Goal: Transaction & Acquisition: Purchase product/service

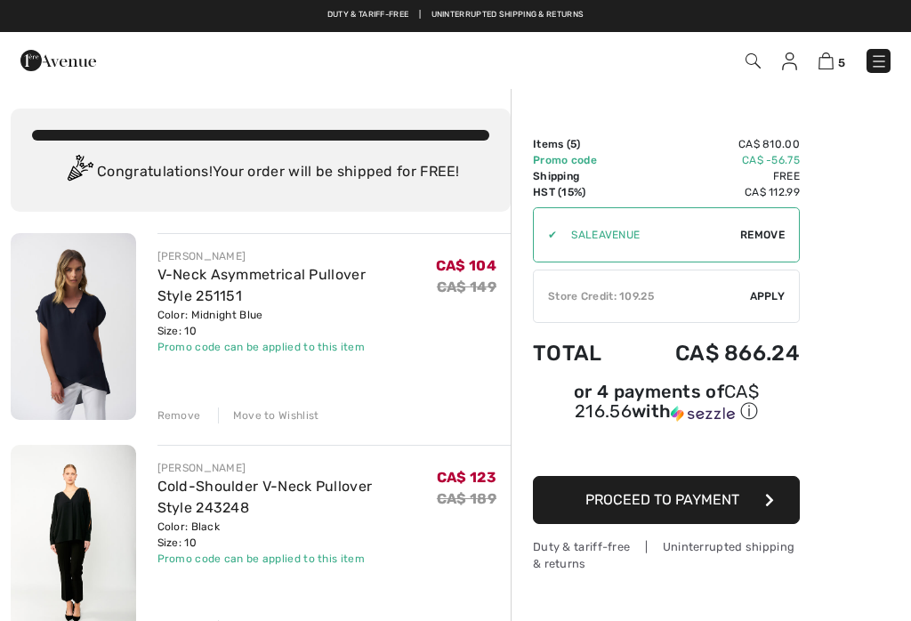
scroll to position [62, 0]
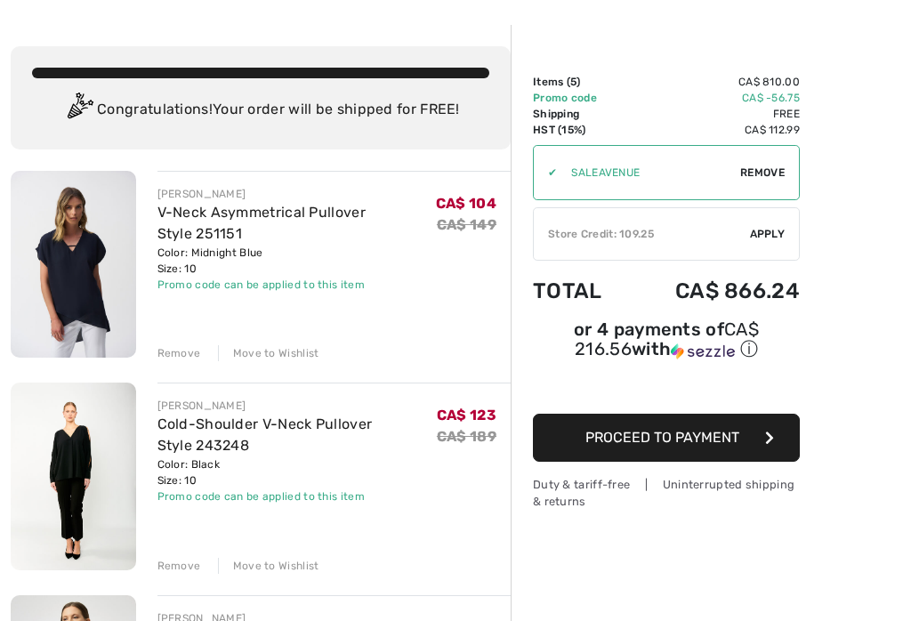
click at [177, 219] on link "V-Neck Asymmetrical Pullover Style 251151" at bounding box center [261, 223] width 208 height 38
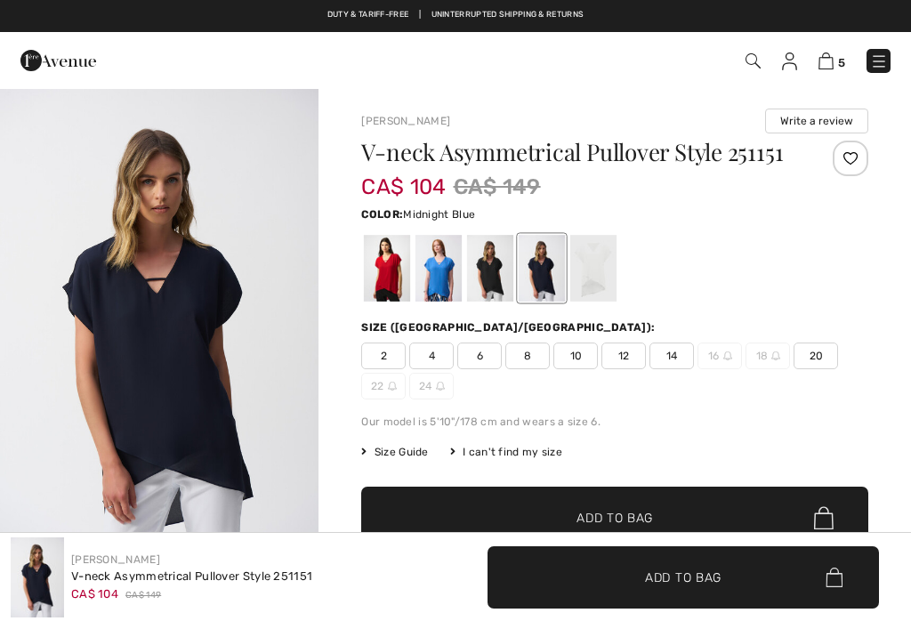
checkbox input "true"
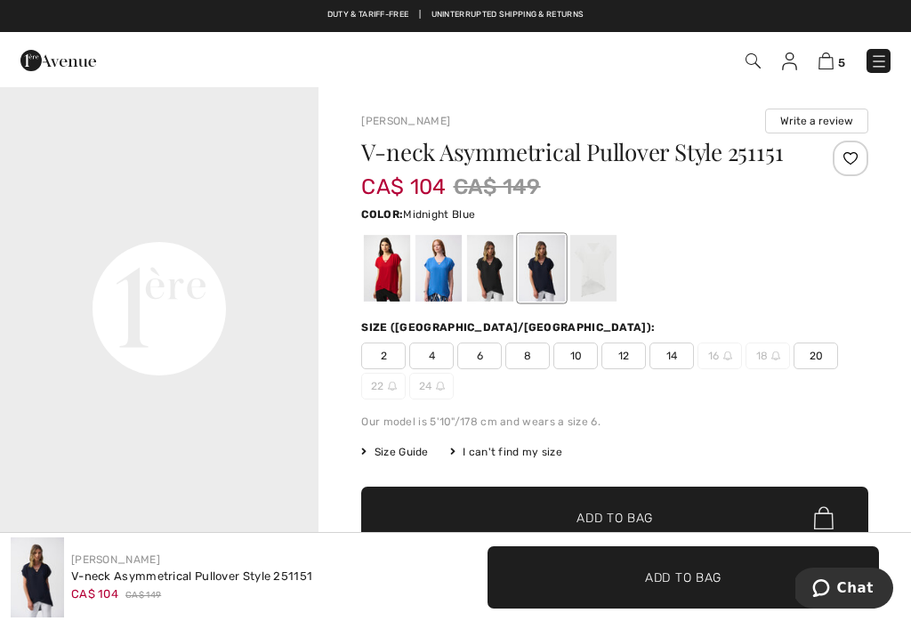
scroll to position [994, 0]
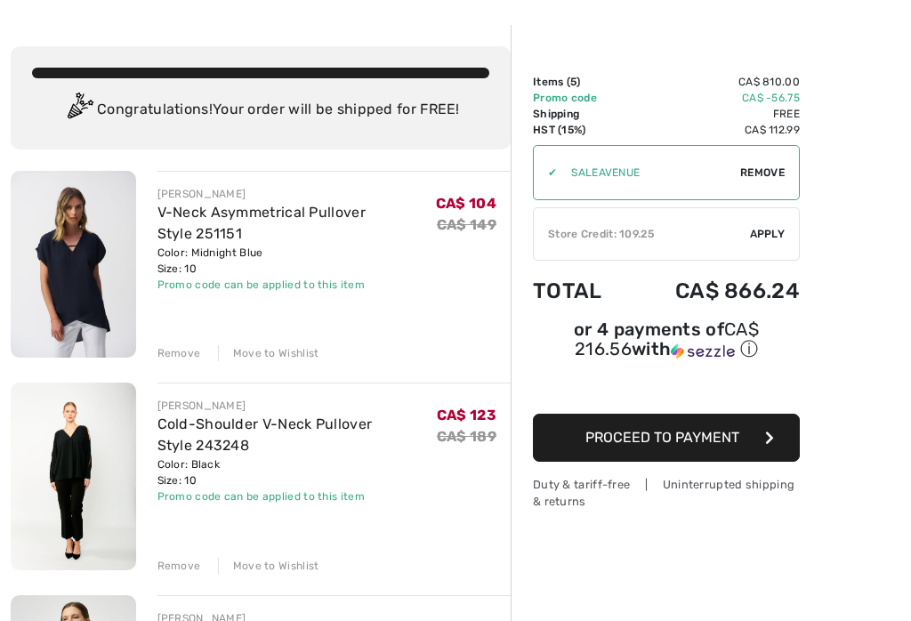
scroll to position [62, 0]
click at [176, 354] on div "Remove" at bounding box center [179, 353] width 44 height 16
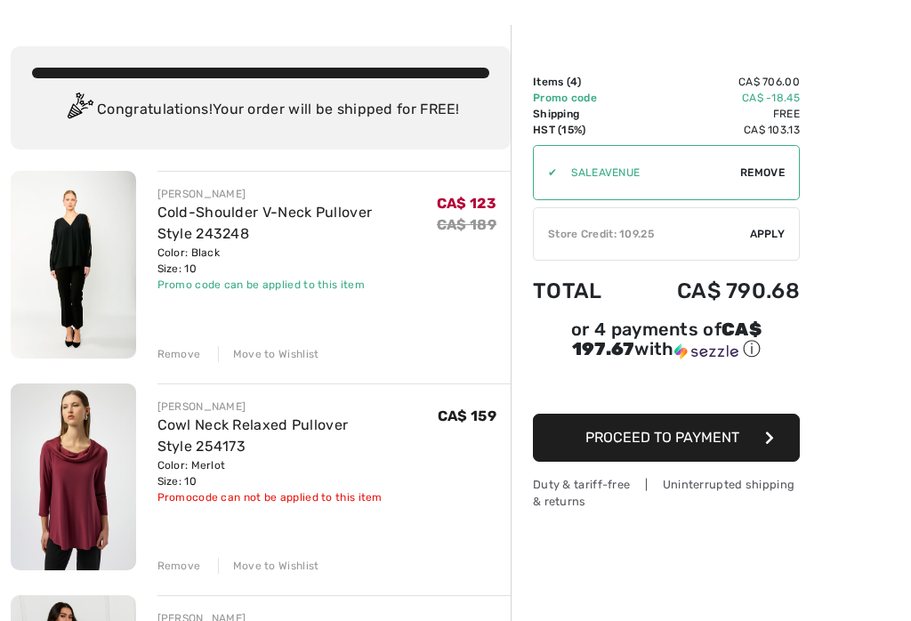
click at [179, 214] on link "Cold-Shoulder V-Neck Pullover Style 243248" at bounding box center [264, 223] width 215 height 38
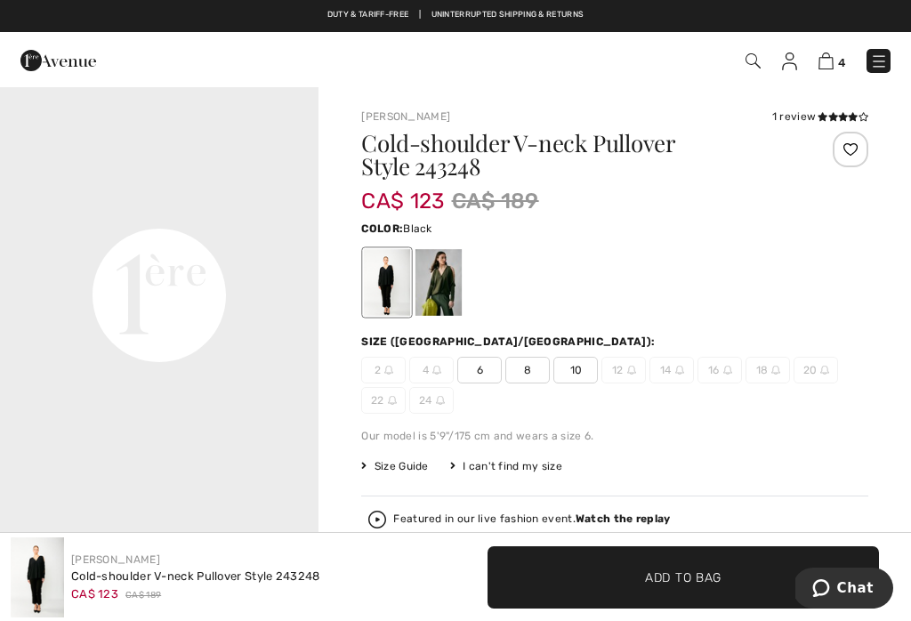
scroll to position [990, 0]
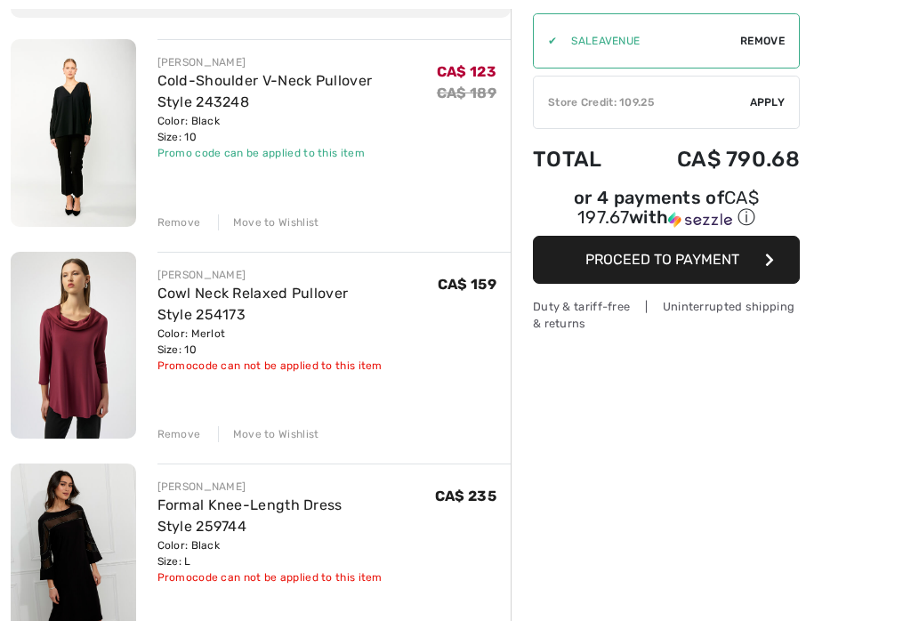
checkbox input "true"
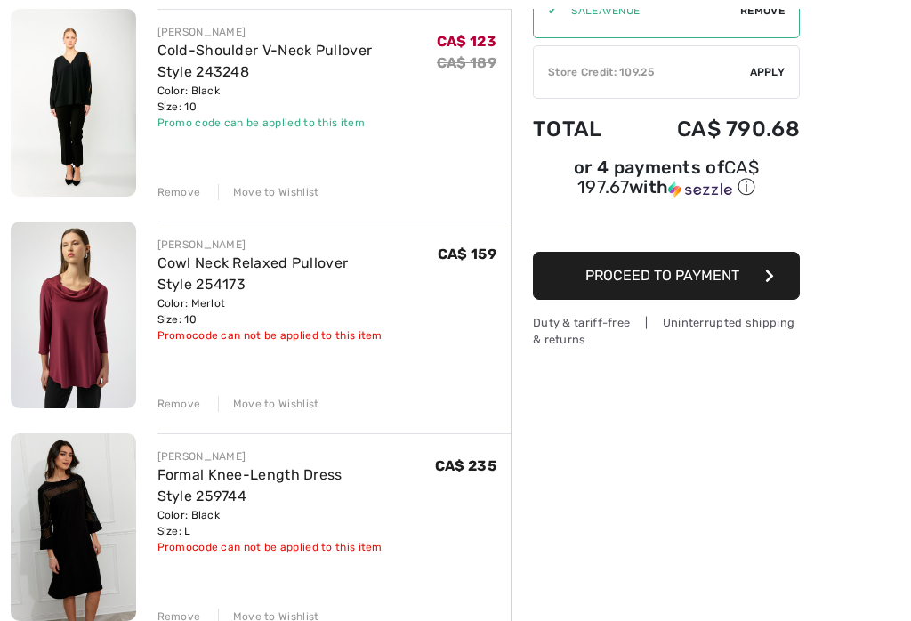
click at [177, 267] on link "Cowl Neck Relaxed Pullover Style 254173" at bounding box center [252, 273] width 191 height 38
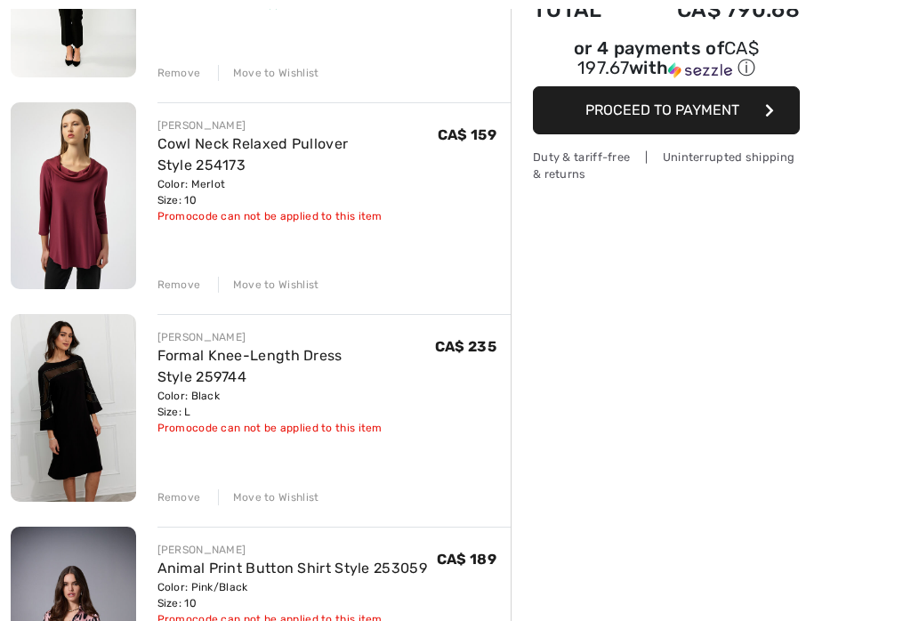
scroll to position [343, 0]
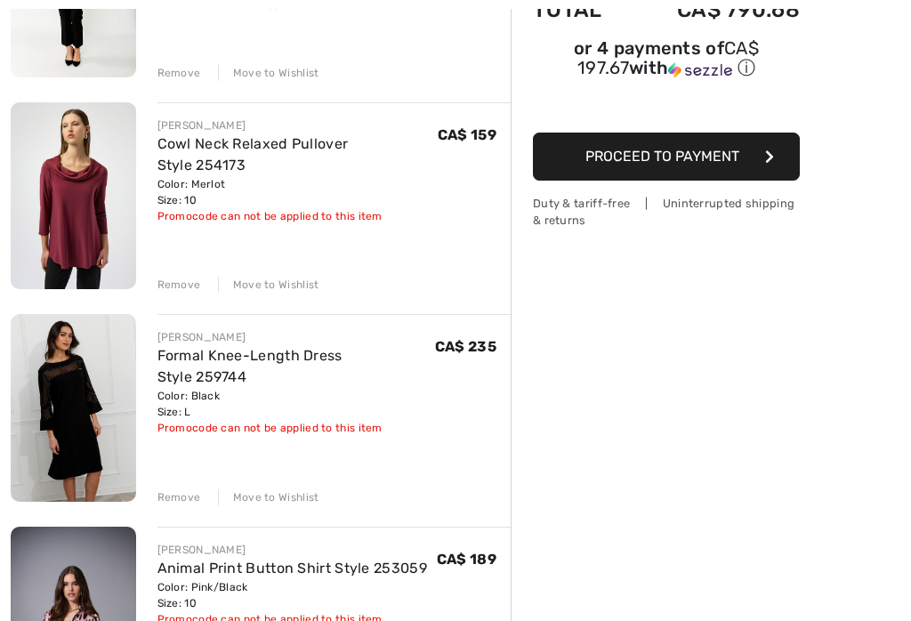
click at [203, 359] on link "Formal Knee-Length Dress Style 259744" at bounding box center [249, 366] width 185 height 38
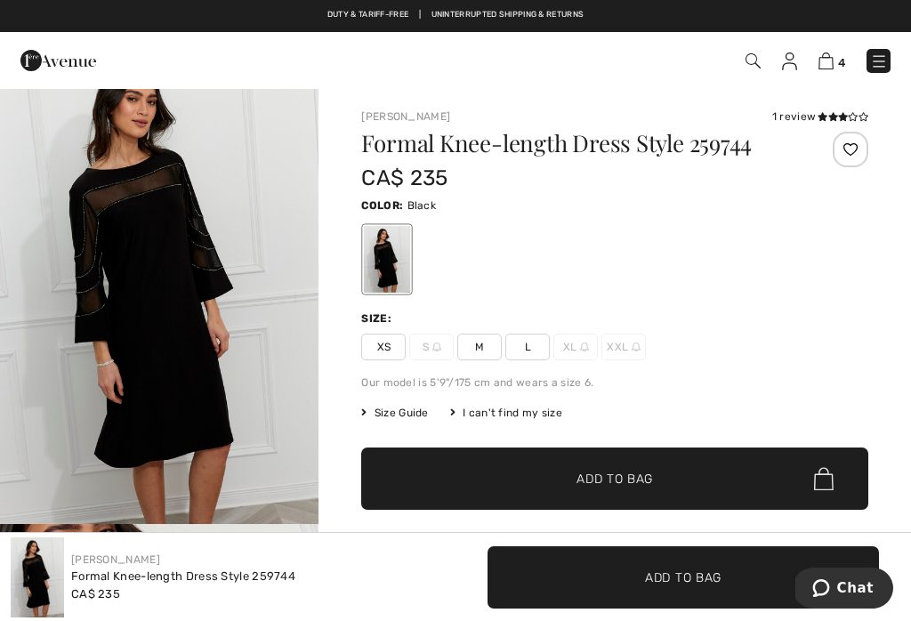
click at [142, 264] on img "1 / 4" at bounding box center [159, 284] width 318 height 478
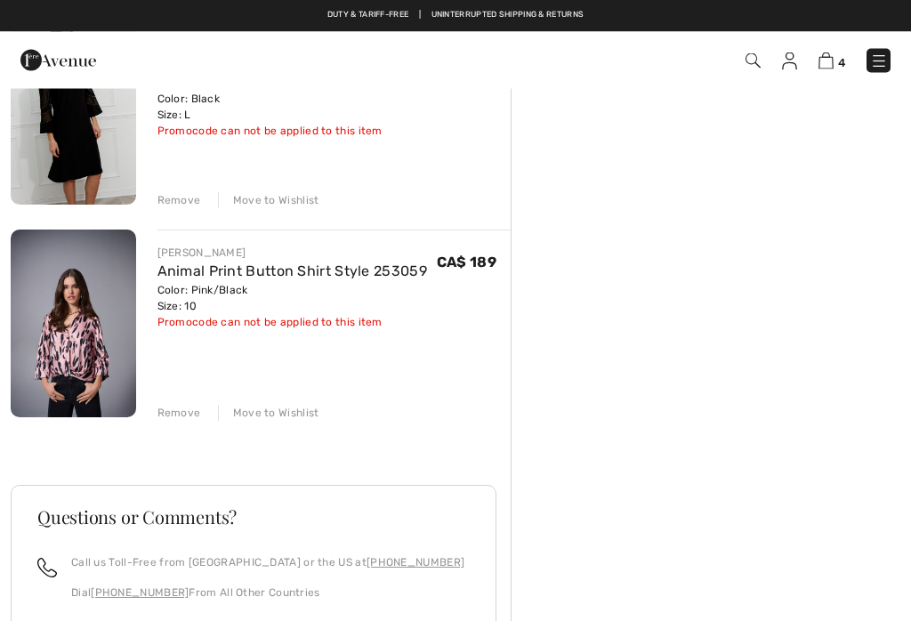
scroll to position [665, 0]
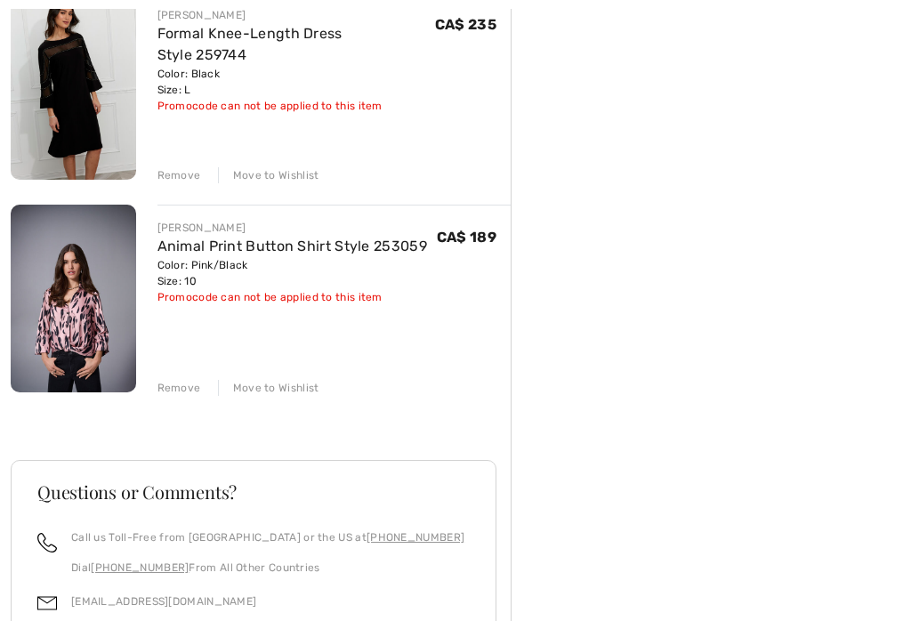
click at [197, 247] on link "Animal Print Button Shirt Style 253059" at bounding box center [291, 245] width 269 height 17
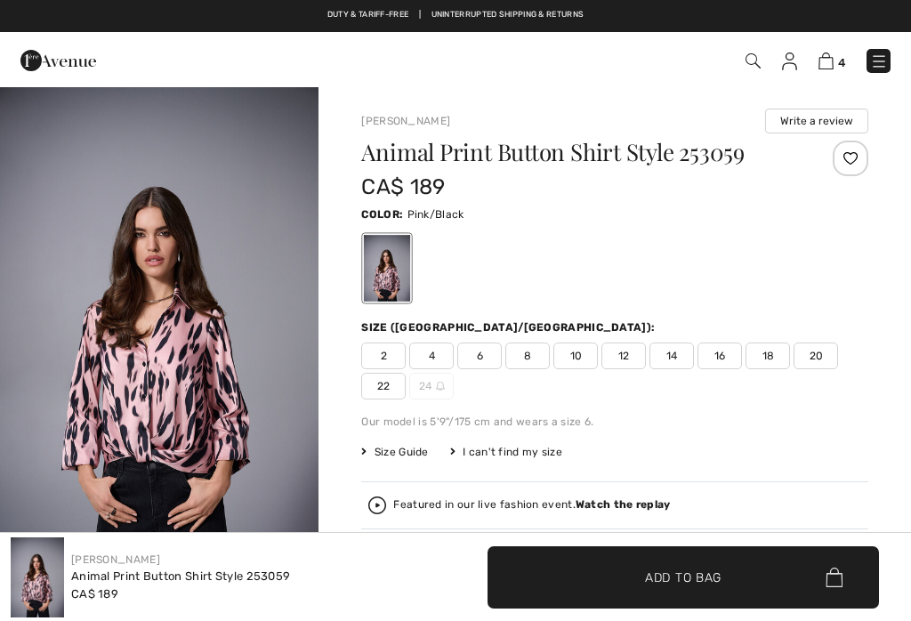
checkbox input "true"
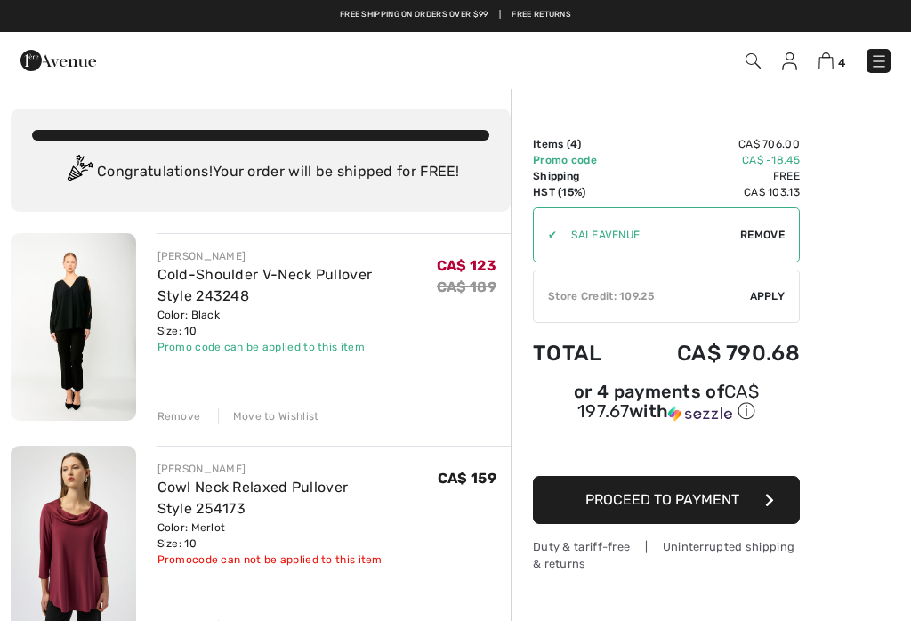
click at [207, 275] on link "Cold-Shoulder V-Neck Pullover Style 243248" at bounding box center [264, 285] width 215 height 38
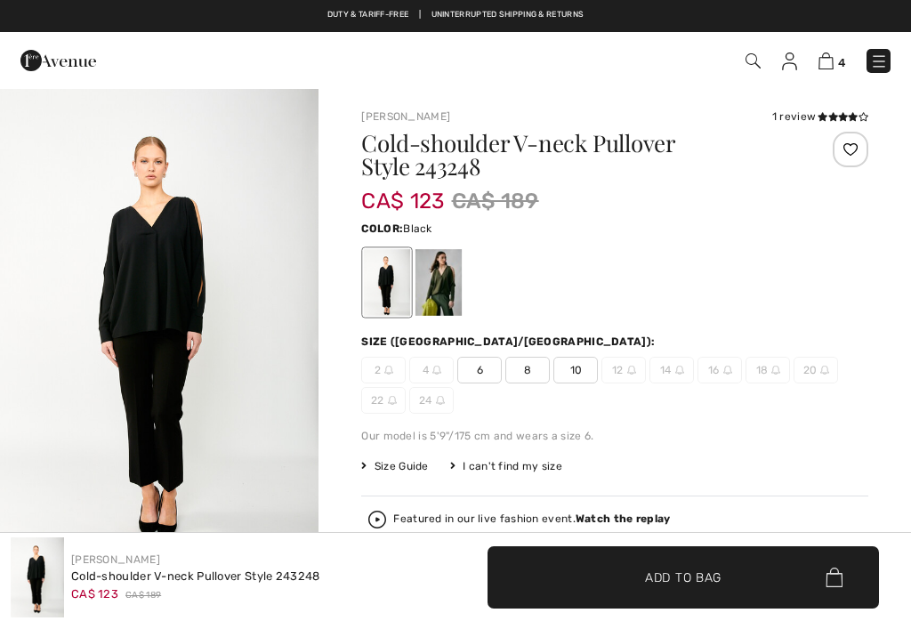
checkbox input "true"
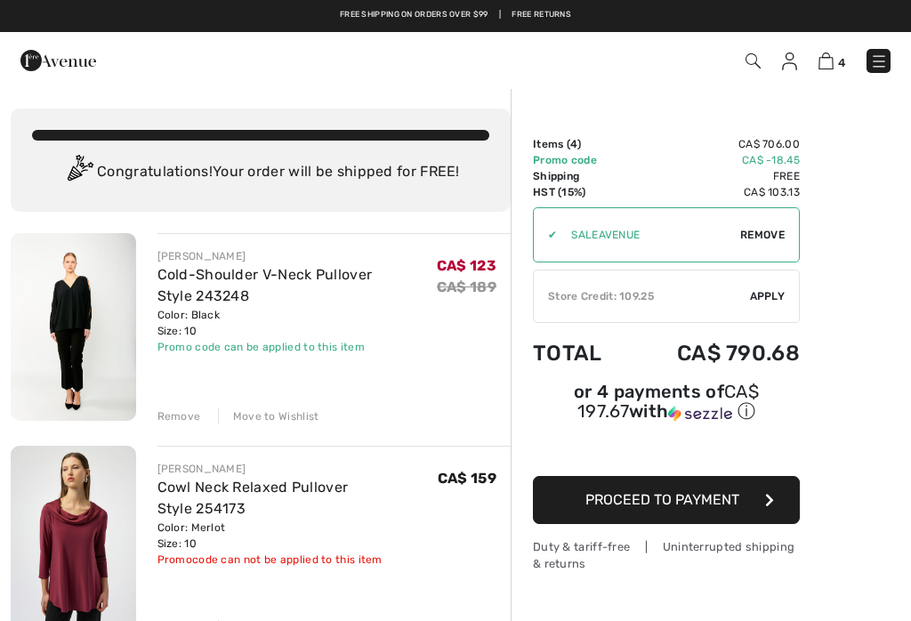
click at [177, 416] on div "Remove" at bounding box center [179, 416] width 44 height 16
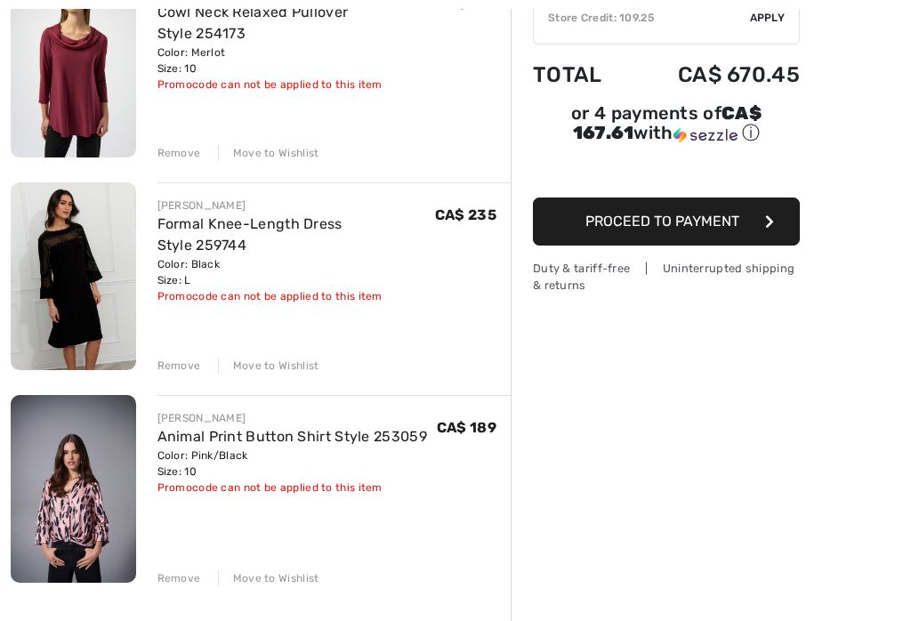
scroll to position [263, 0]
